Goal: Find specific page/section: Find specific page/section

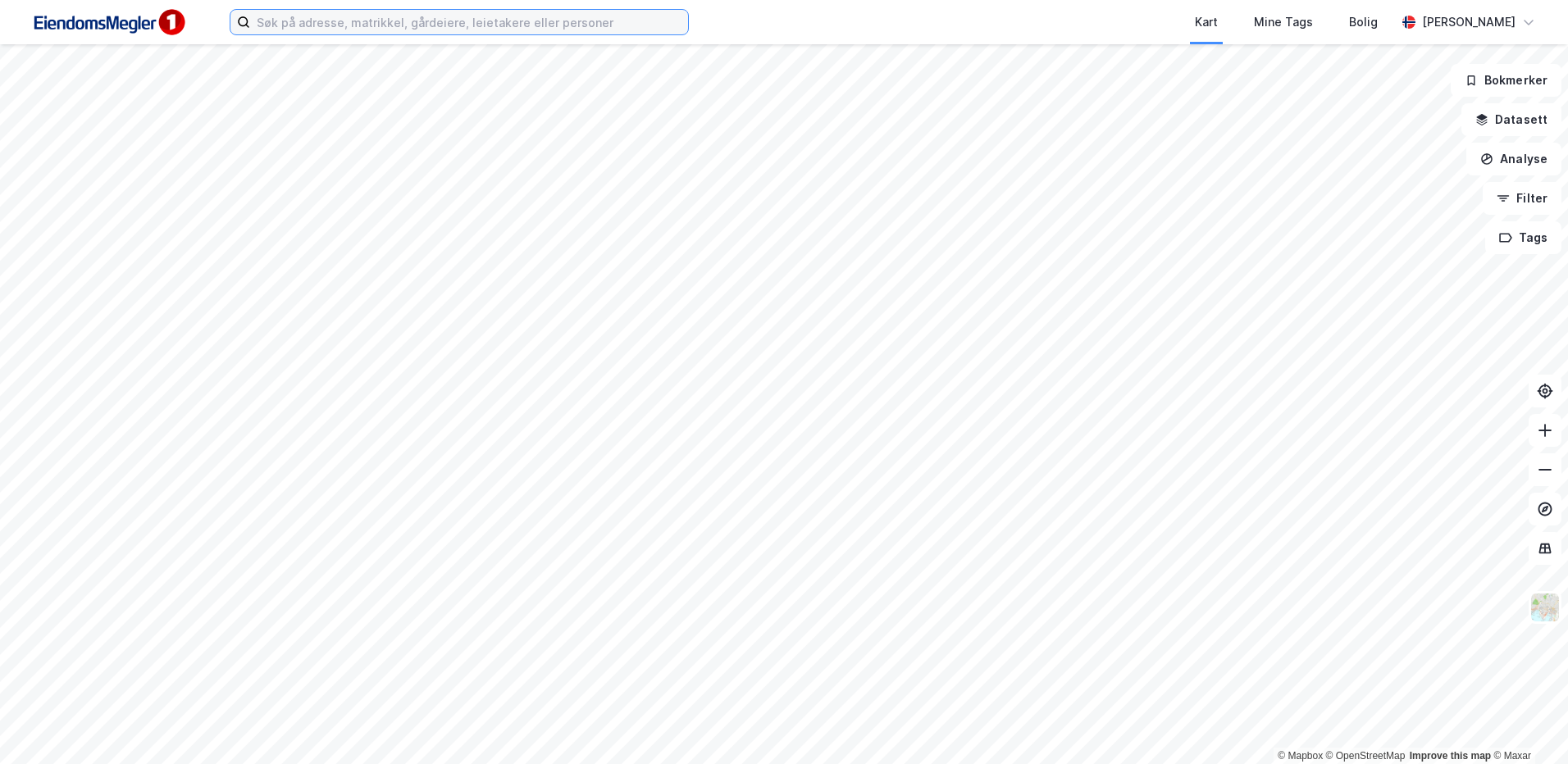
click at [291, 33] on input at bounding box center [469, 22] width 438 height 25
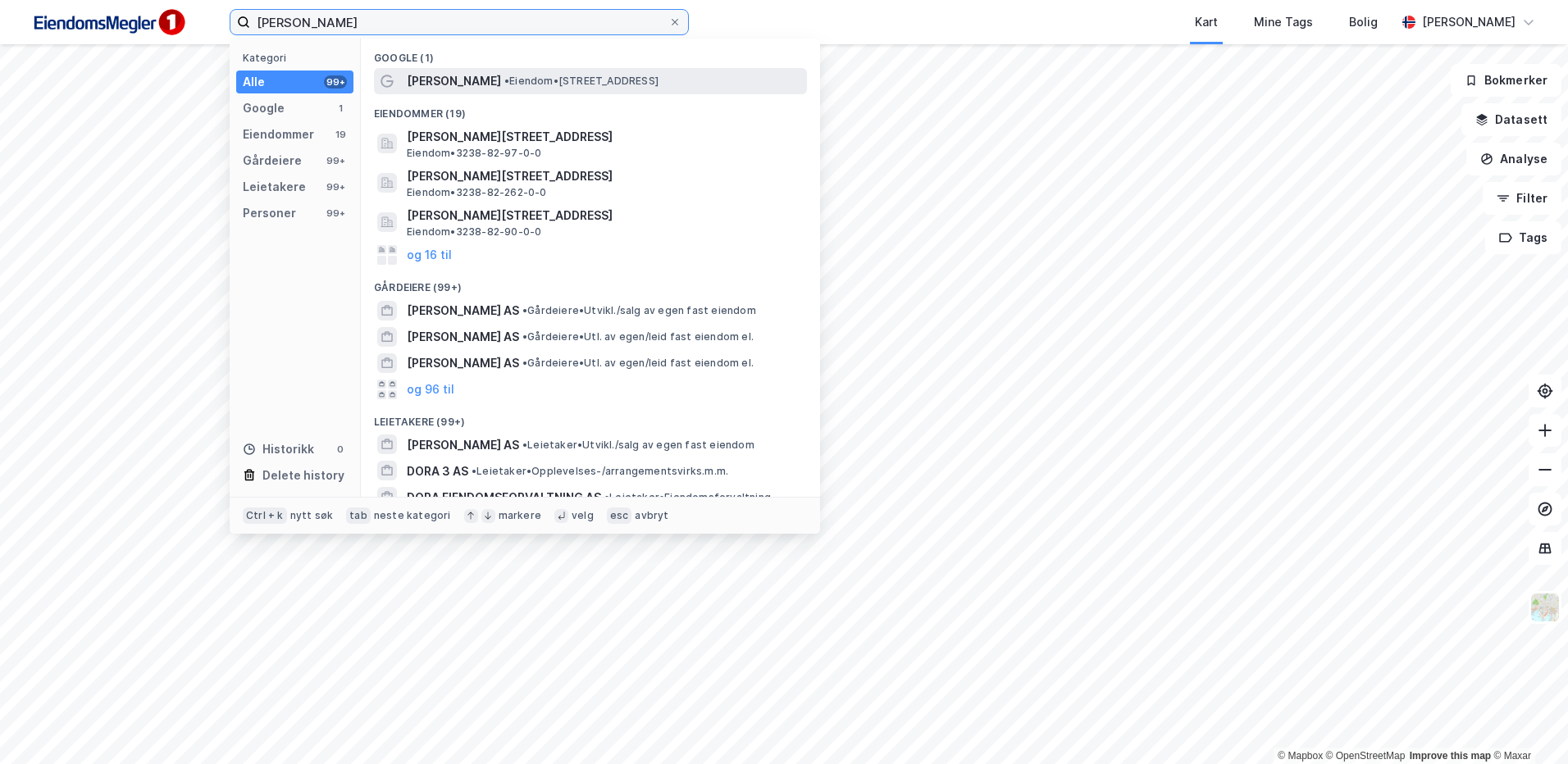
type input "dora ii"
click at [461, 88] on div "Dora II • Eiendom • Skippergata, 7042 Trondheim" at bounding box center [605, 80] width 397 height 20
